Goal: Task Accomplishment & Management: Manage account settings

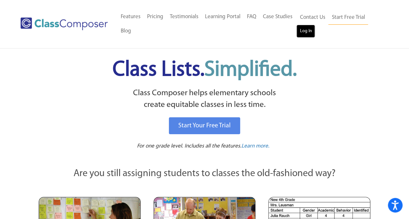
click at [313, 32] on link "Log In" at bounding box center [305, 31] width 19 height 13
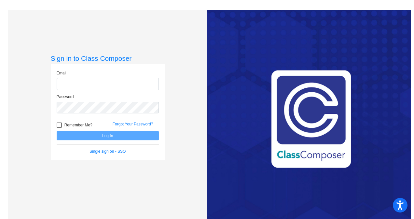
type input "[PERSON_NAME][EMAIL_ADDRESS][PERSON_NAME][DOMAIN_NAME]"
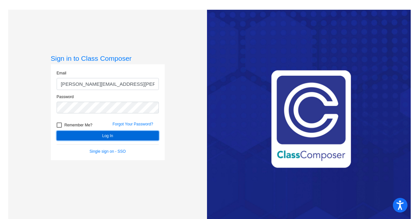
click at [108, 138] on button "Log In" at bounding box center [108, 135] width 102 height 9
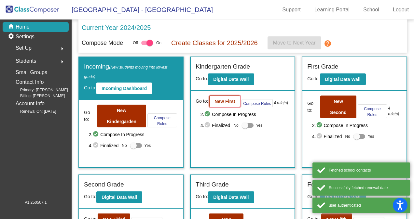
click at [228, 103] on b "New First" at bounding box center [224, 101] width 21 height 5
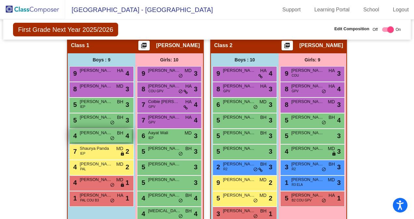
scroll to position [194, 0]
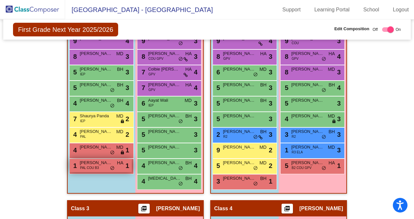
click at [103, 168] on div "1 [PERSON_NAME] PAL COU B3 HA lock do_not_disturb_alt 1" at bounding box center [101, 165] width 62 height 13
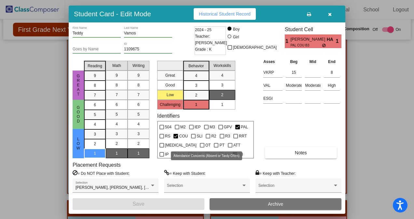
click at [189, 156] on div "504 M2 IEP M3 GPV PAL RS COU SLI R2 R3 RRT [MEDICAL_DATA] OT PT ATT IP ELA ELM …" at bounding box center [205, 140] width 95 height 36
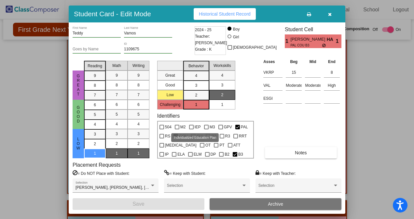
click at [195, 126] on span "IEP" at bounding box center [198, 127] width 6 height 8
click at [191, 130] on input "IEP" at bounding box center [191, 130] width 0 height 0
checkbox input "true"
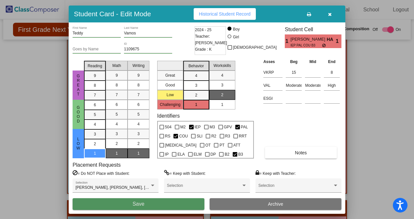
click at [156, 203] on button "Save" at bounding box center [139, 204] width 132 height 12
